Goal: Use online tool/utility: Utilize a website feature to perform a specific function

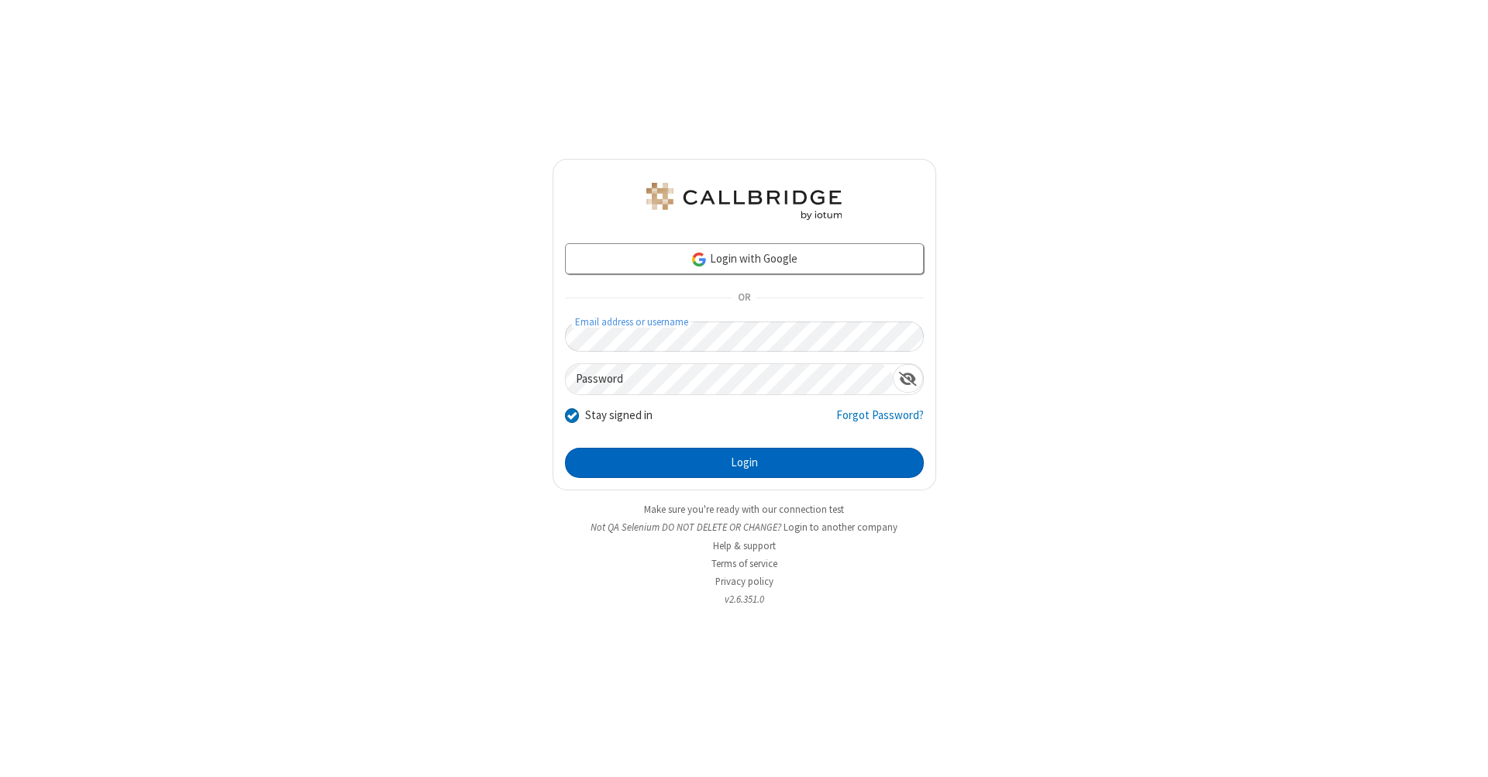
click at [744, 463] on button "Login" at bounding box center [744, 463] width 359 height 31
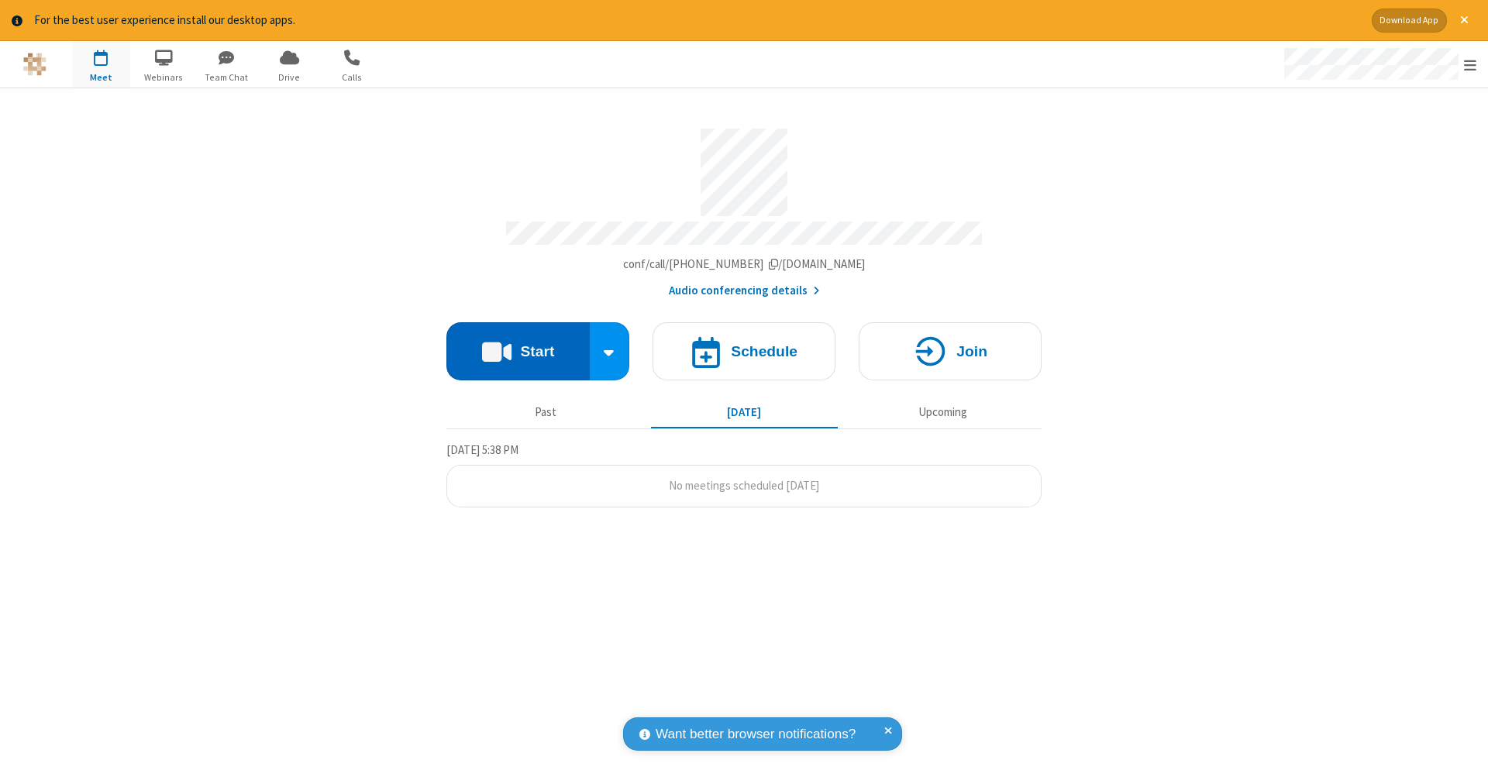
click at [518, 343] on button "Start" at bounding box center [517, 351] width 143 height 58
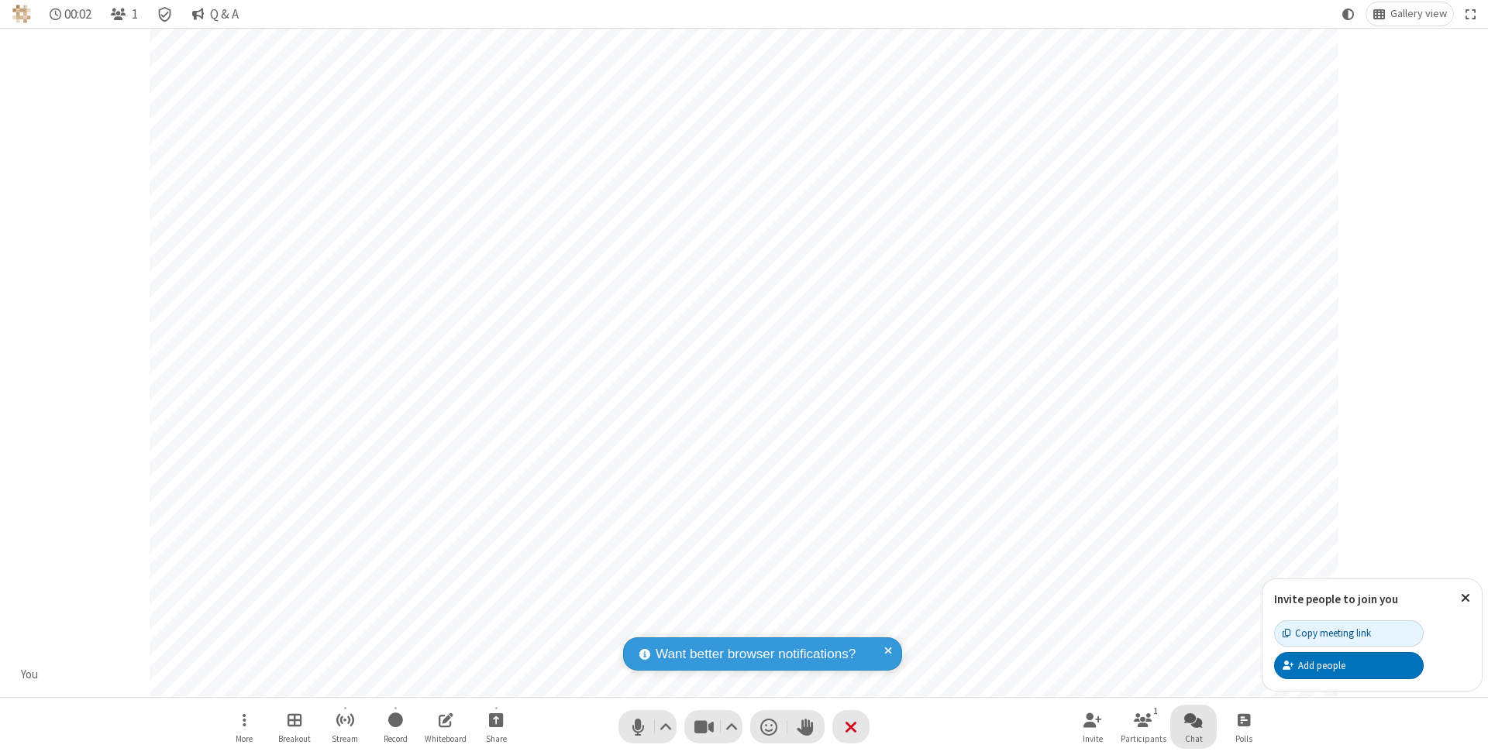
click at [1192, 720] on span "Open chat" at bounding box center [1193, 719] width 19 height 19
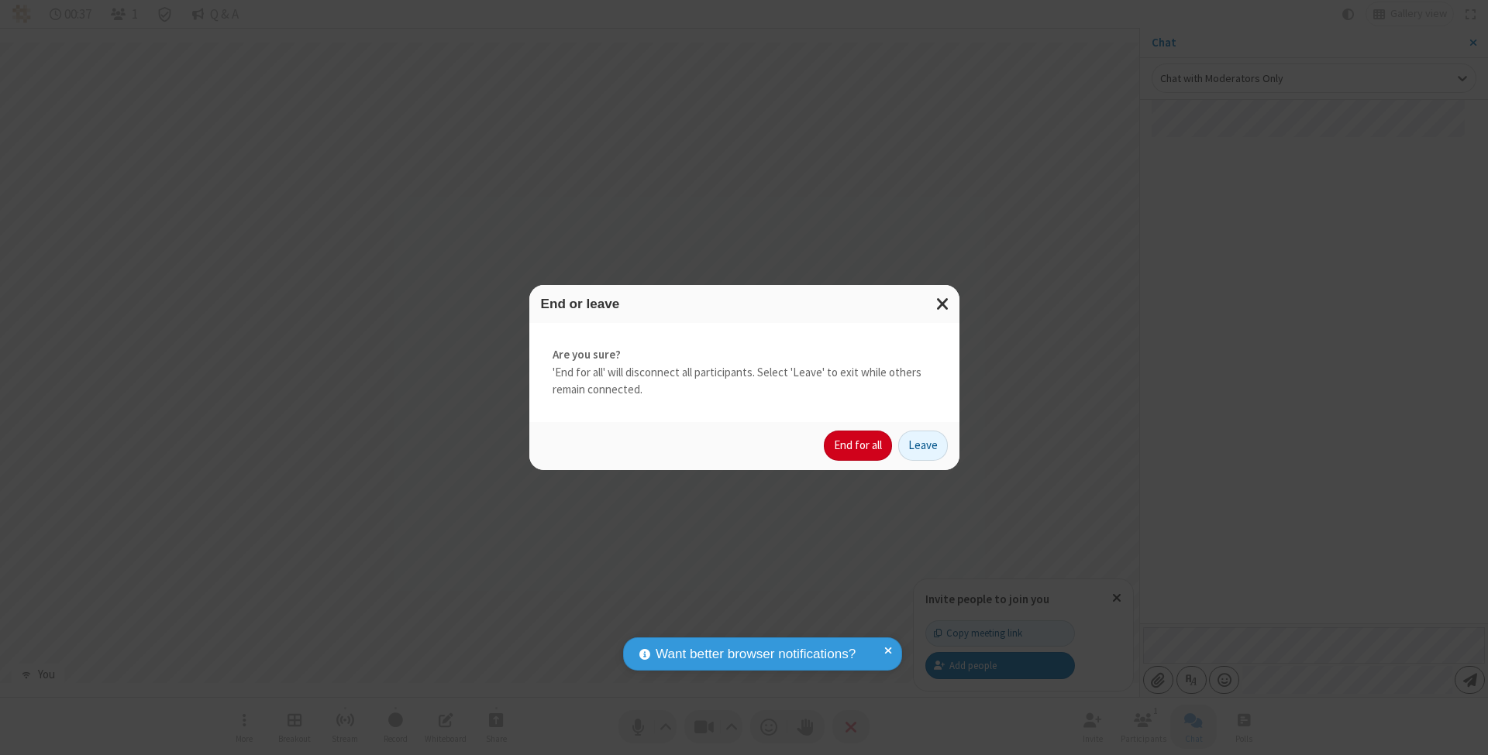
click at [858, 445] on button "End for all" at bounding box center [858, 446] width 68 height 31
